Goal: Ask a question

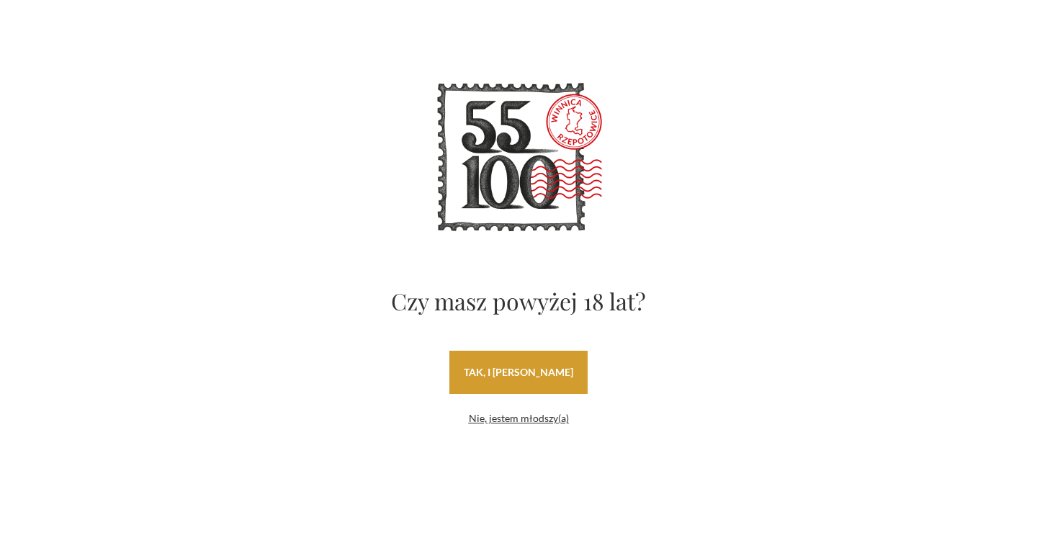
click at [539, 379] on link "tak, i [PERSON_NAME]" at bounding box center [518, 372] width 138 height 43
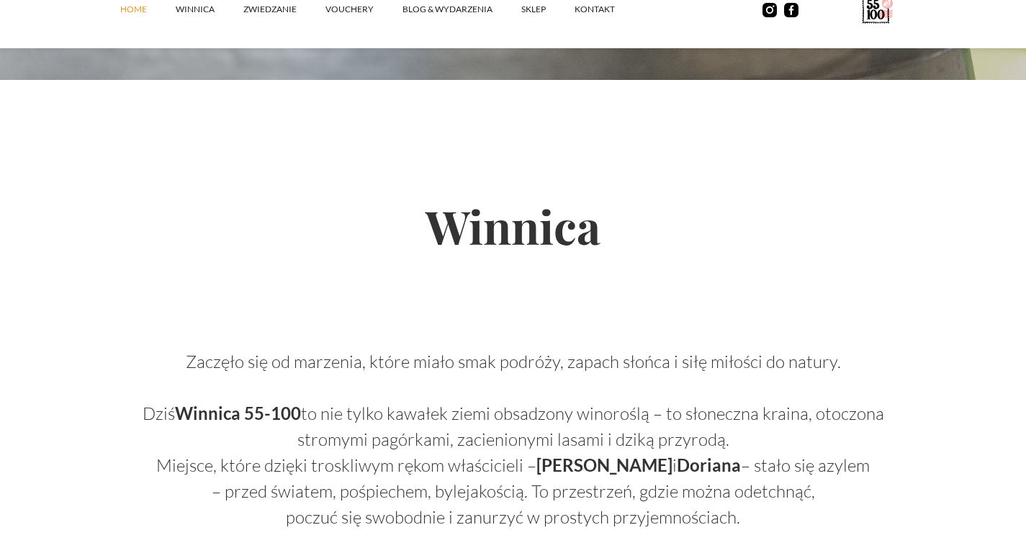
scroll to position [627, 0]
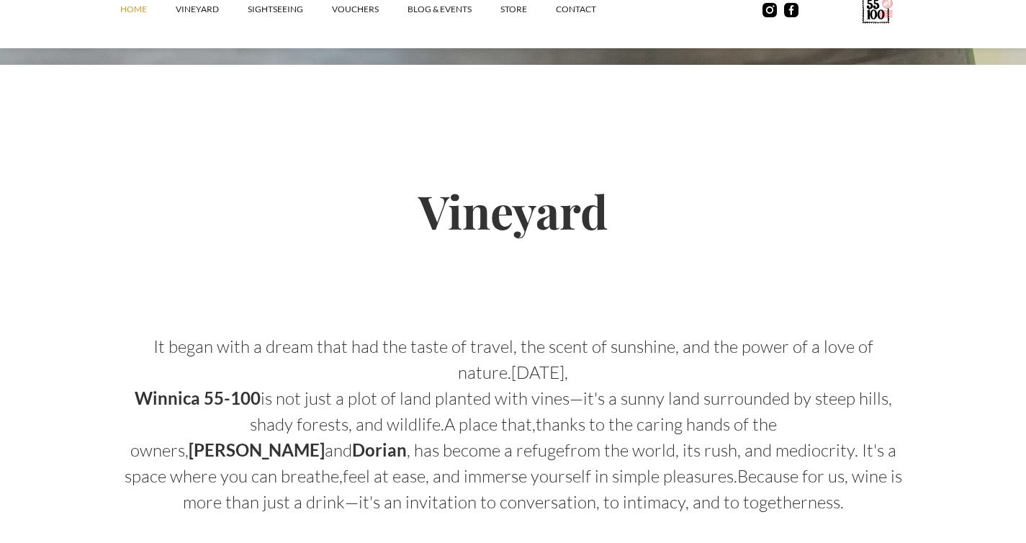
click at [310, 255] on h2 "Vineyard" at bounding box center [513, 211] width 786 height 148
click at [275, 4] on font "SIGHTSEEING" at bounding box center [275, 9] width 55 height 11
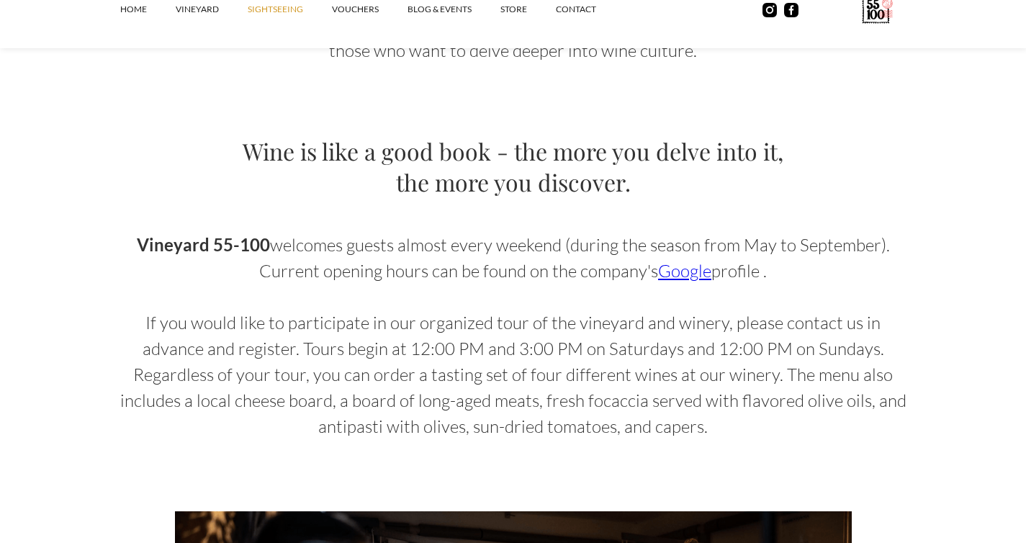
scroll to position [967, 0]
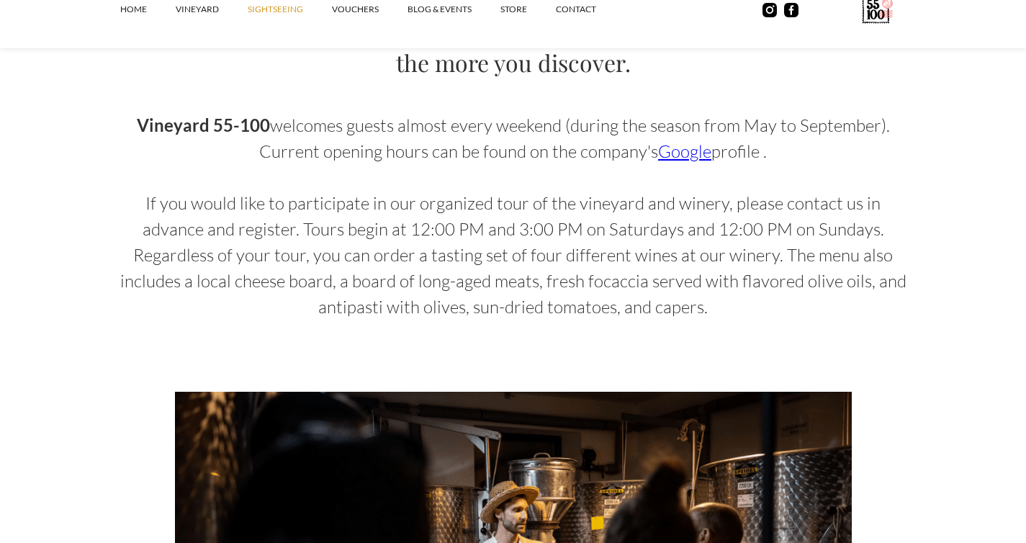
drag, startPoint x: 652, startPoint y: 96, endPoint x: 674, endPoint y: 116, distance: 30.1
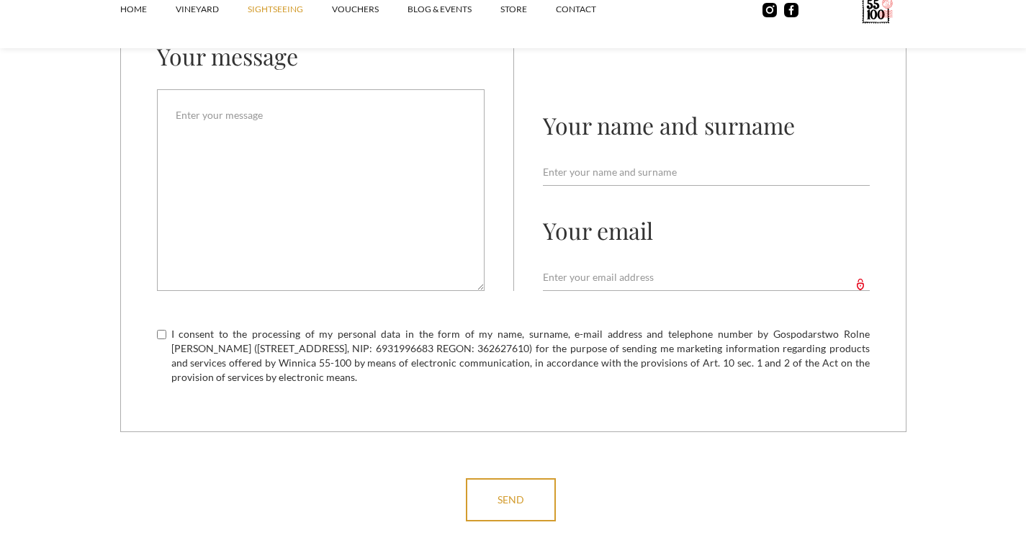
scroll to position [4131, 0]
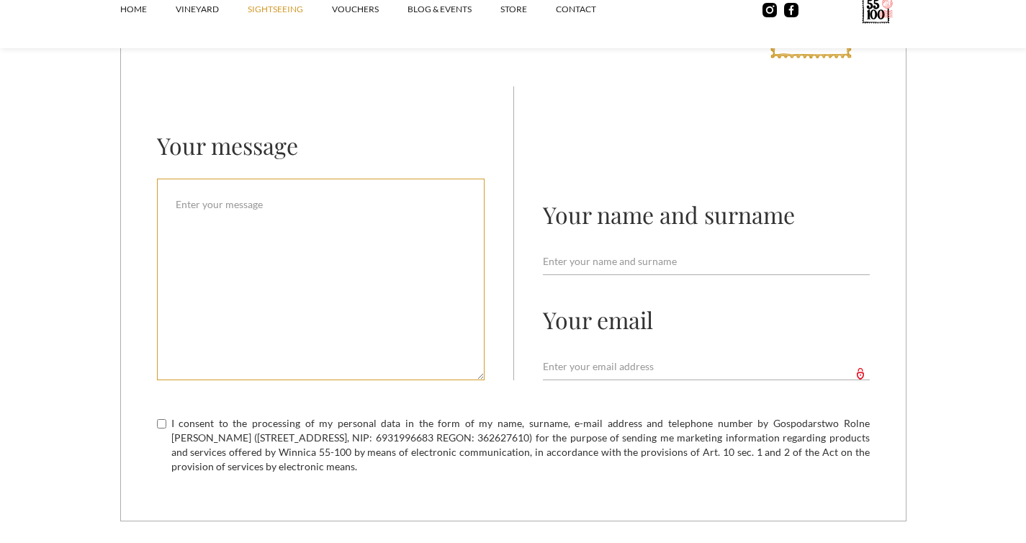
click at [324, 223] on textarea "Email Form" at bounding box center [321, 280] width 328 height 202
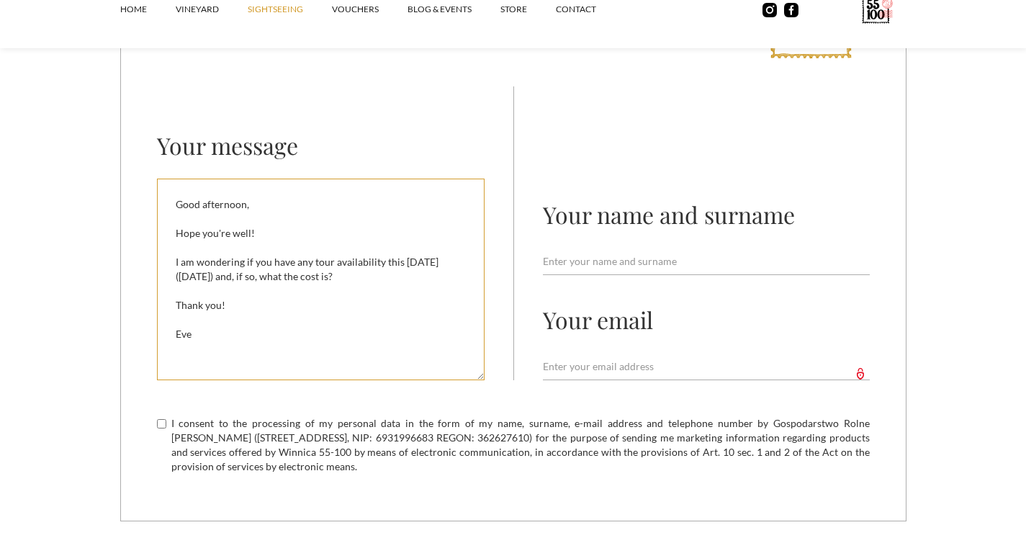
click at [279, 276] on textarea "Good afternoon, Hope you're well! I am wondering if you have any tour availabil…" at bounding box center [321, 280] width 328 height 202
type textarea "Good afternoon, Hope you're well! I am wondering if you have any tour availabil…"
click at [650, 251] on input "Email Form" at bounding box center [706, 261] width 327 height 27
type input "Eve Young"
click at [557, 365] on input "Email Form" at bounding box center [706, 366] width 327 height 27
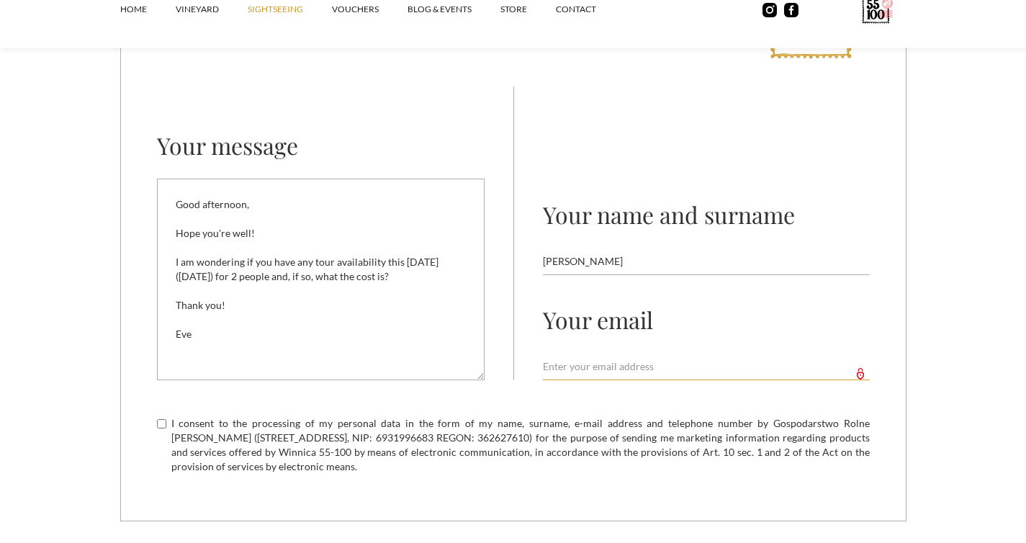
type input "eveyoung97@gmail.com"
click at [318, 457] on font "I consent to the processing of my personal data in the form of my name, surname…" at bounding box center [520, 444] width 699 height 55
click at [166, 428] on input "I consent to the processing of my personal data in the form of my name, surname…" at bounding box center [161, 423] width 9 height 9
checkbox input "true"
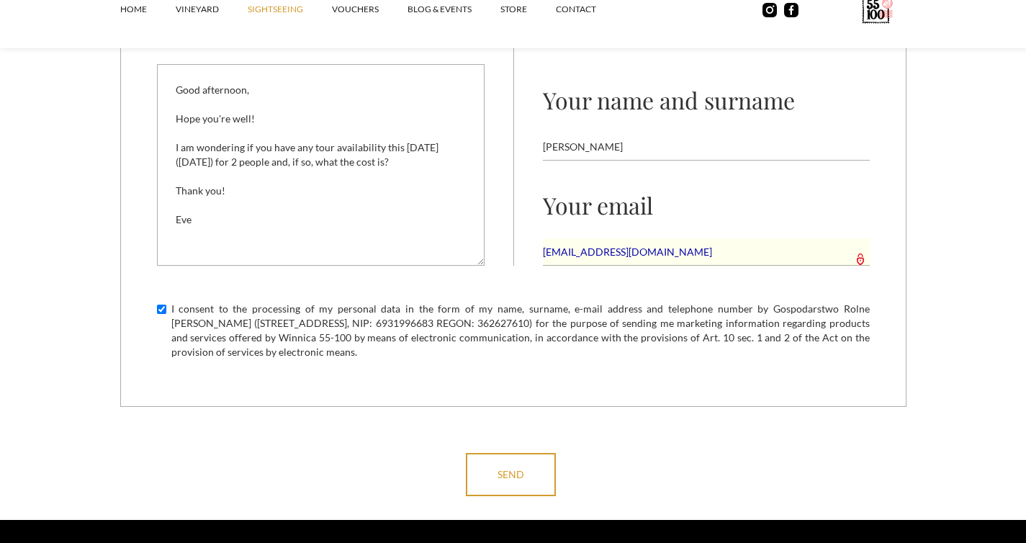
scroll to position [4343, 0]
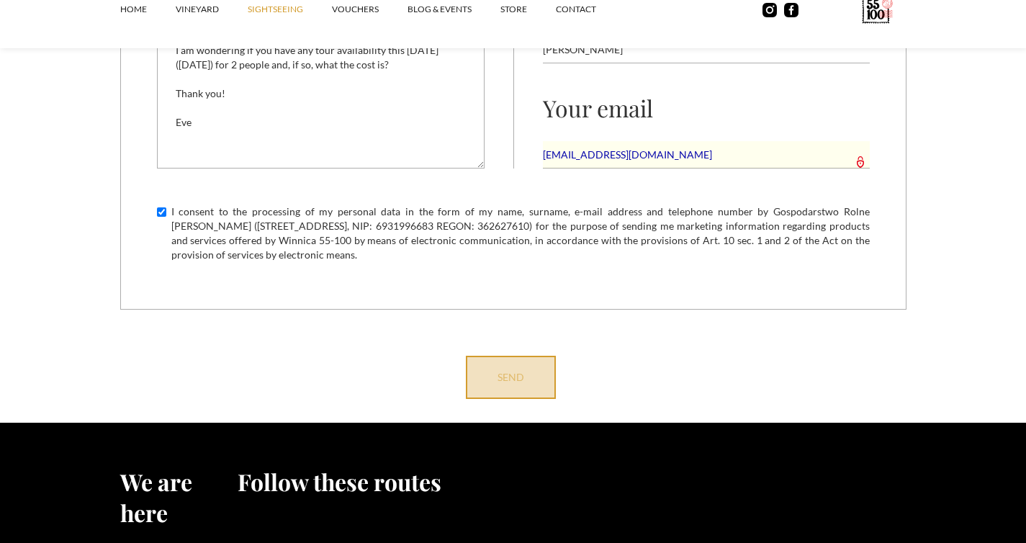
click at [529, 367] on input "send" at bounding box center [511, 377] width 90 height 43
type input "Please wait..."
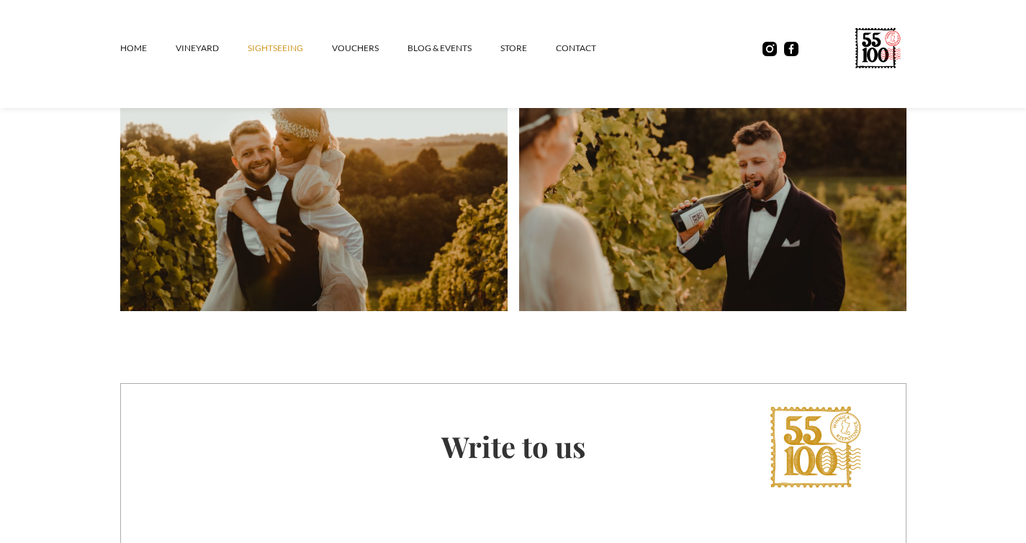
scroll to position [4183, 0]
